Goal: Navigation & Orientation: Find specific page/section

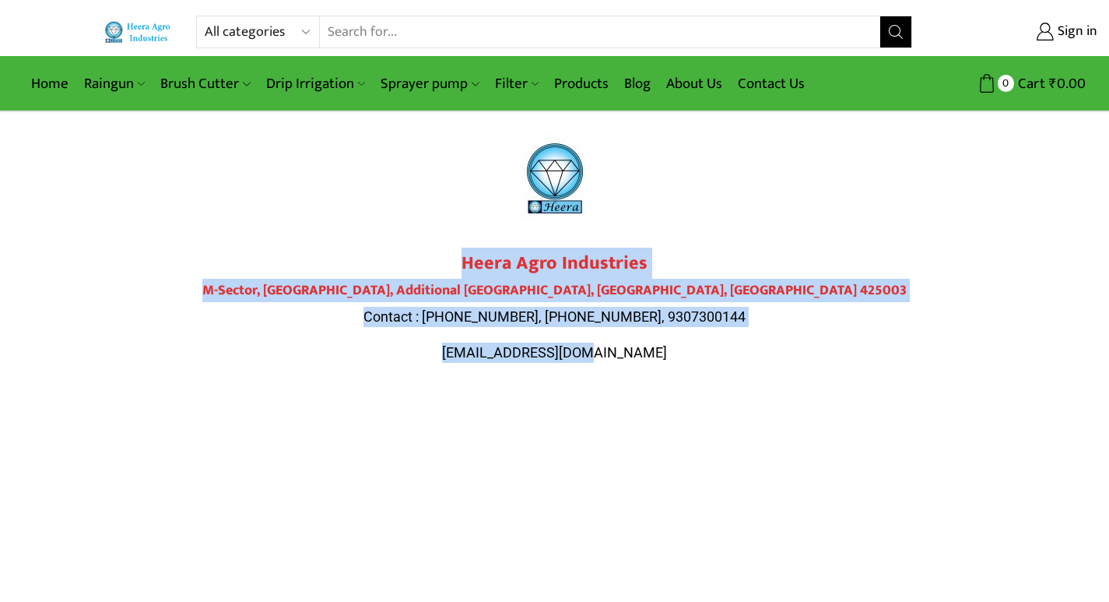
drag, startPoint x: 0, startPoint y: 0, endPoint x: 671, endPoint y: 349, distance: 756.2
click at [671, 349] on div "Heera Agro Industries M-Sector, Patil Nagar, Additional MIDC, Jalgaon, Maharash…" at bounding box center [555, 307] width 872 height 110
copy div "Heera Agro Industries M-Sector, Patil Nagar, Additional MIDC, Jalgaon, Maharash…"
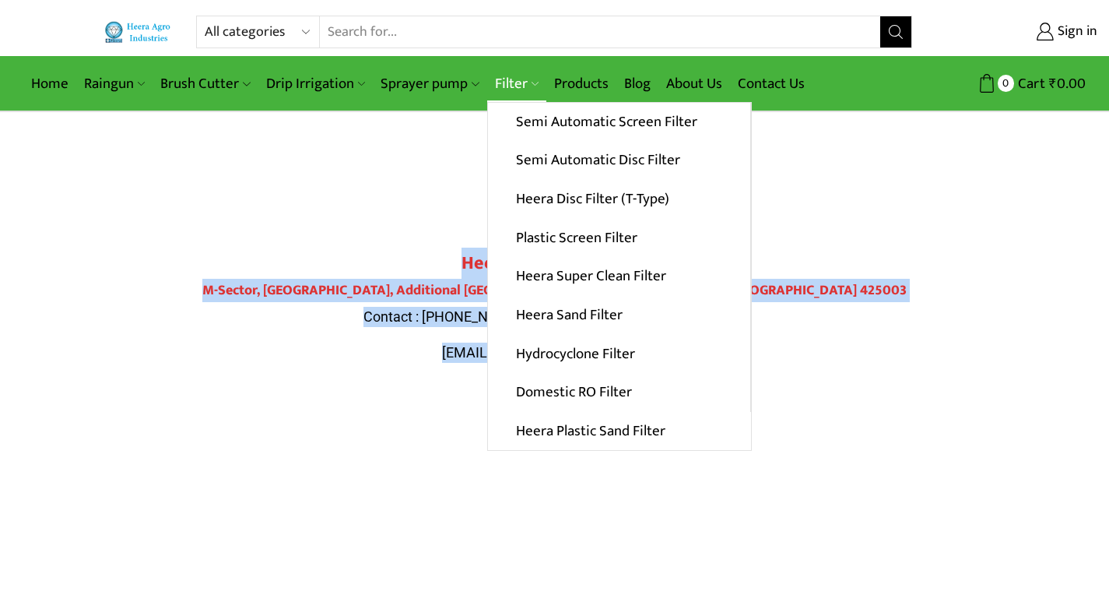
click at [494, 79] on link "Filter" at bounding box center [516, 83] width 59 height 37
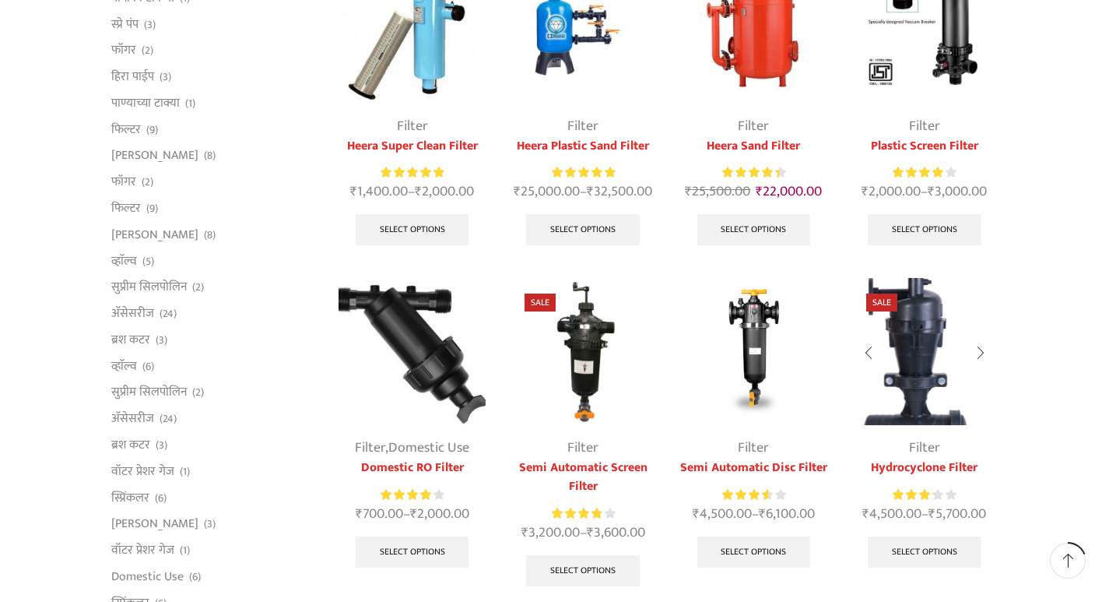
scroll to position [234, 0]
click at [914, 332] on img at bounding box center [924, 351] width 147 height 147
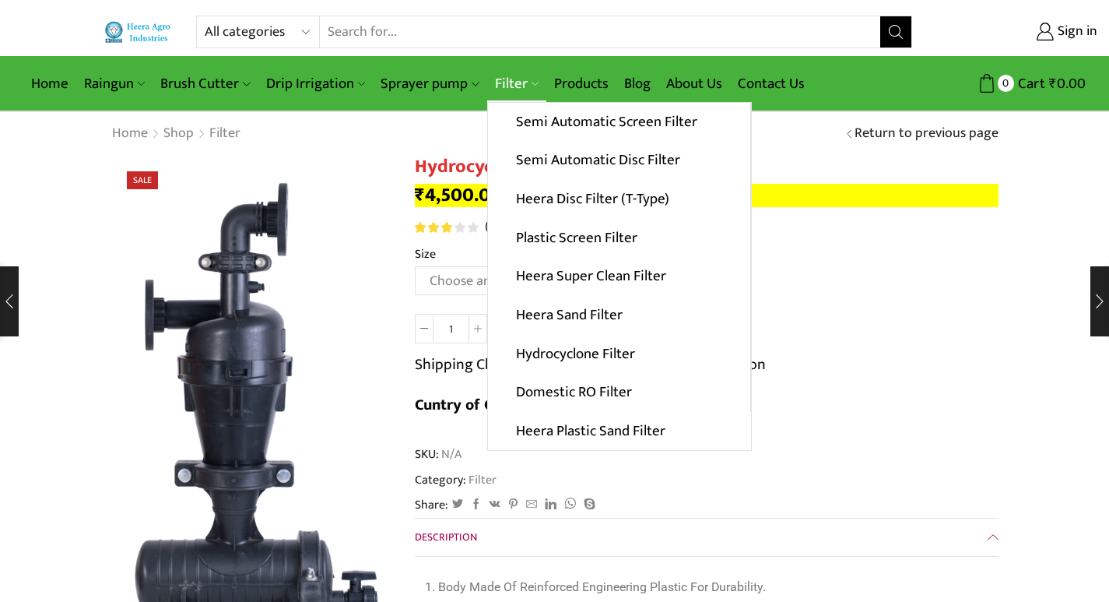
click at [504, 83] on link "Filter" at bounding box center [516, 83] width 59 height 37
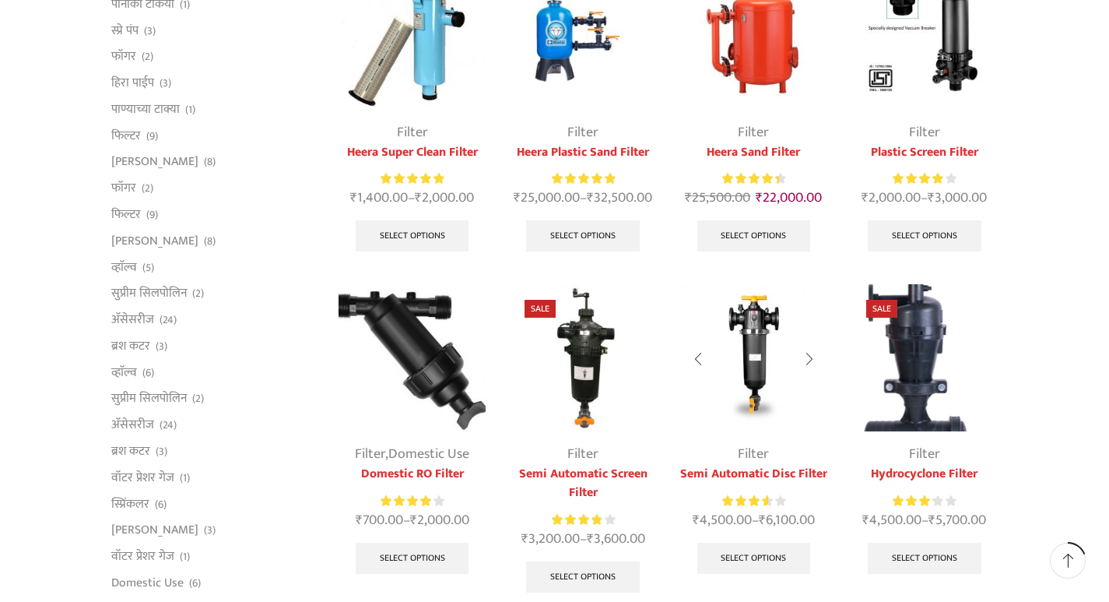
scroll to position [234, 0]
